Goal: Information Seeking & Learning: Learn about a topic

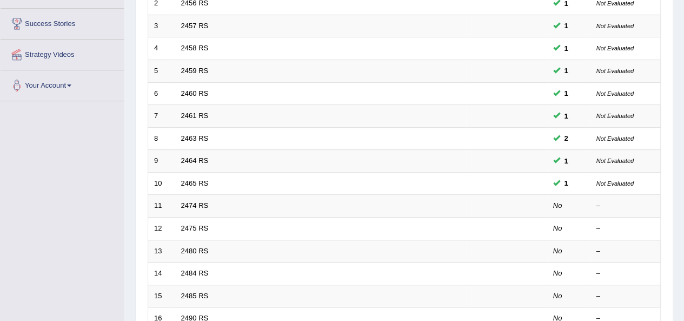
scroll to position [263, 0]
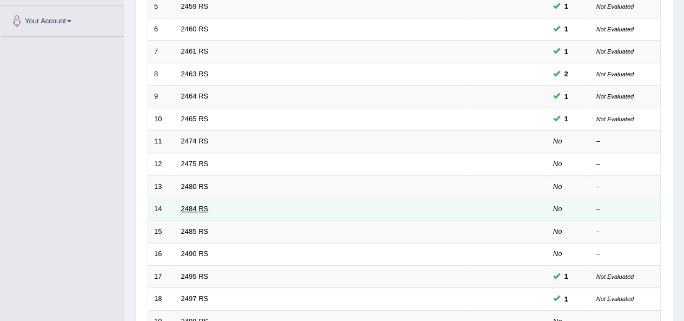
click at [198, 208] on link "2484 RS" at bounding box center [195, 209] width 28 height 8
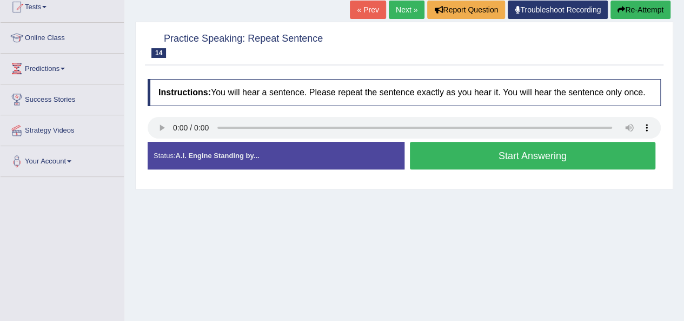
scroll to position [135, 0]
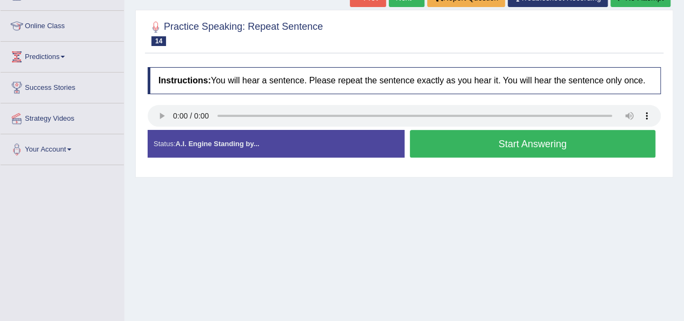
click at [530, 142] on button "Start Answering" at bounding box center [533, 144] width 246 height 28
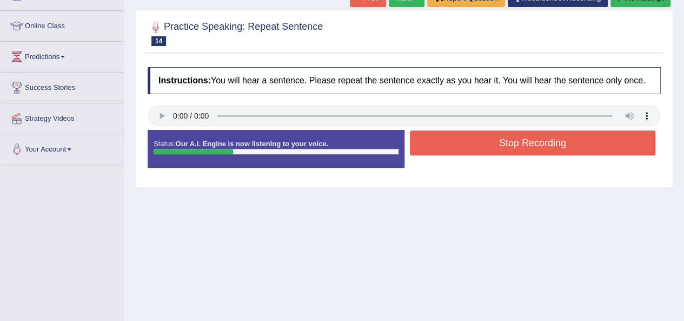
click at [530, 142] on button "Stop Recording" at bounding box center [533, 142] width 246 height 25
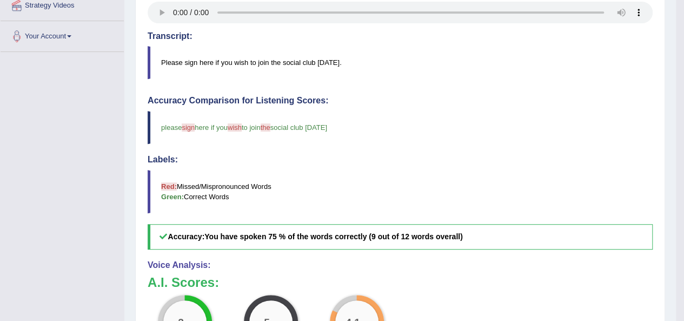
scroll to position [43, 0]
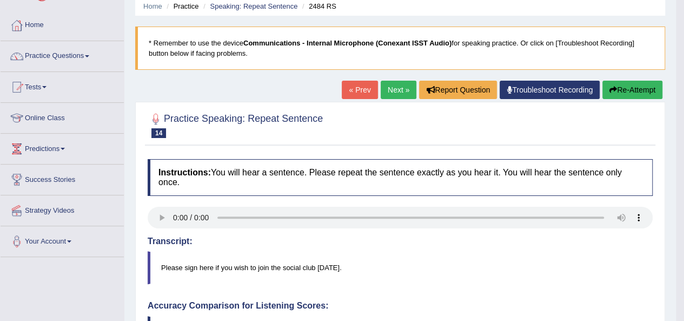
click at [388, 88] on link "Next »" at bounding box center [399, 90] width 36 height 18
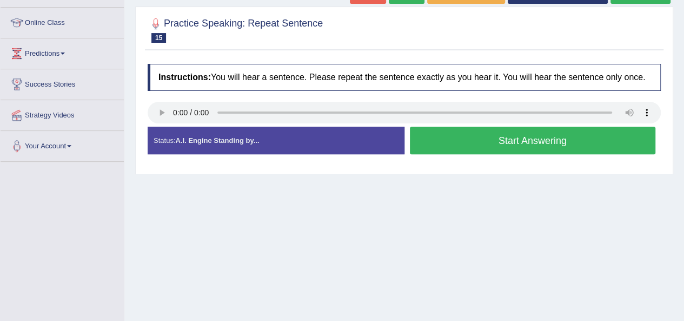
click at [538, 137] on button "Start Answering" at bounding box center [533, 141] width 246 height 28
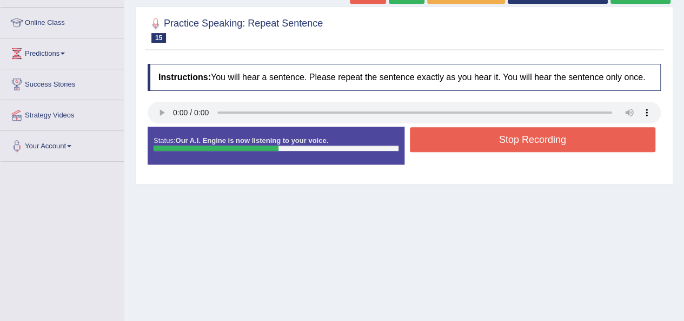
click at [538, 137] on button "Stop Recording" at bounding box center [533, 139] width 246 height 25
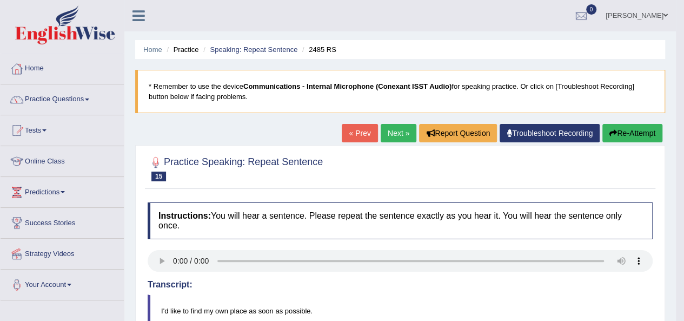
click at [399, 131] on link "Next »" at bounding box center [399, 133] width 36 height 18
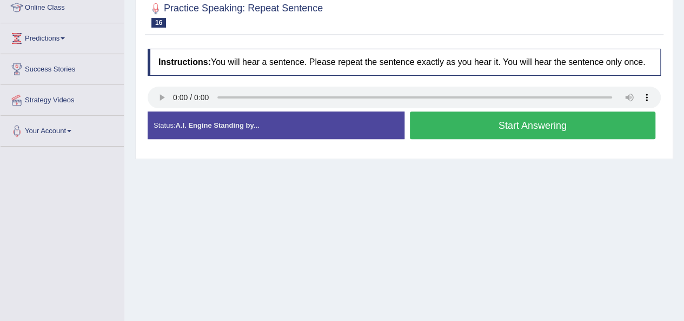
click at [492, 132] on button "Start Answering" at bounding box center [533, 125] width 246 height 28
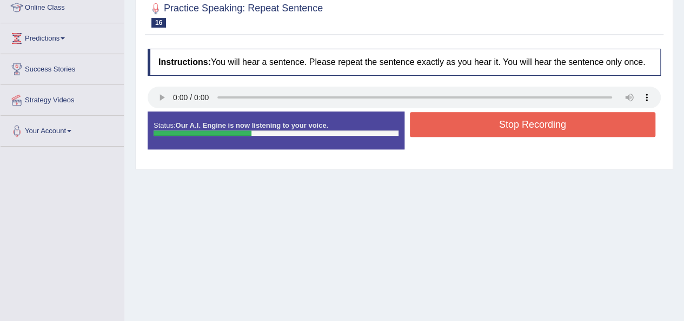
click at [492, 132] on button "Stop Recording" at bounding box center [533, 124] width 246 height 25
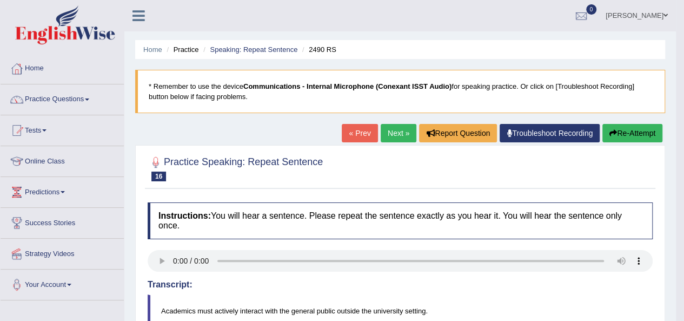
click at [70, 98] on link "Practice Questions" at bounding box center [62, 97] width 123 height 27
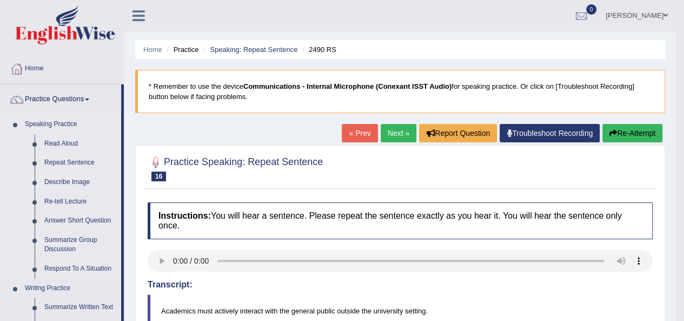
click at [72, 183] on link "Describe Image" at bounding box center [80, 182] width 82 height 19
